Goal: Find specific page/section: Find specific page/section

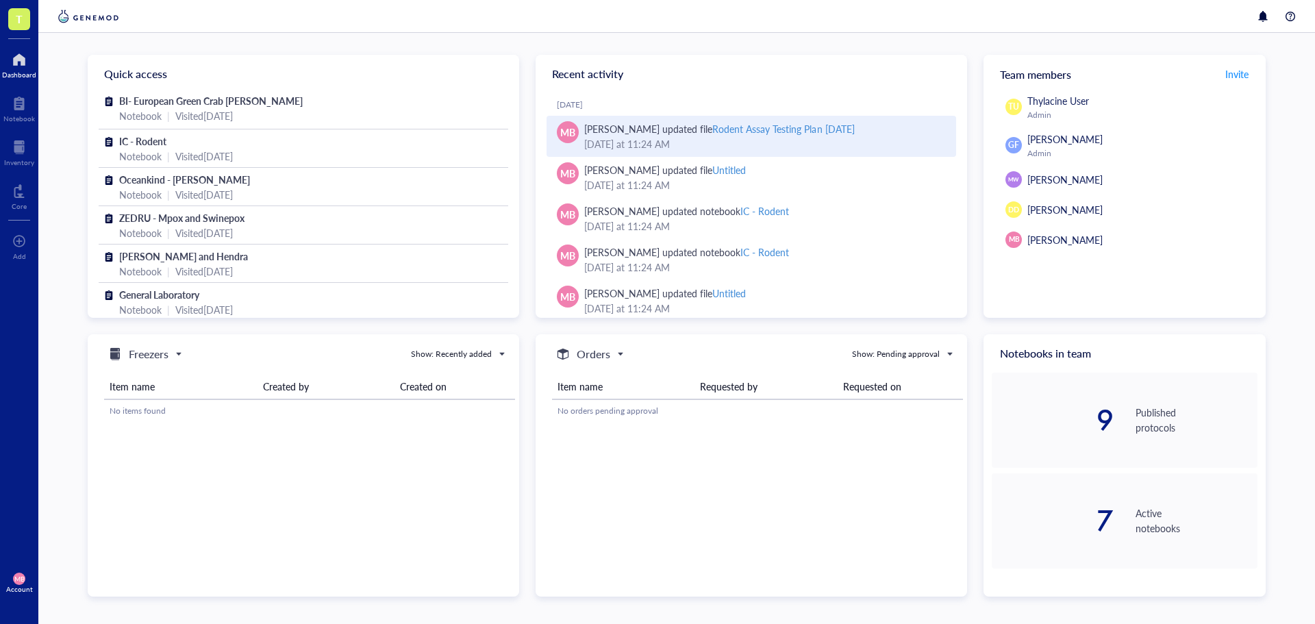
click at [718, 134] on div "Rodent Assay Testing Plan [DATE]" at bounding box center [784, 129] width 142 height 14
